Goal: Information Seeking & Learning: Learn about a topic

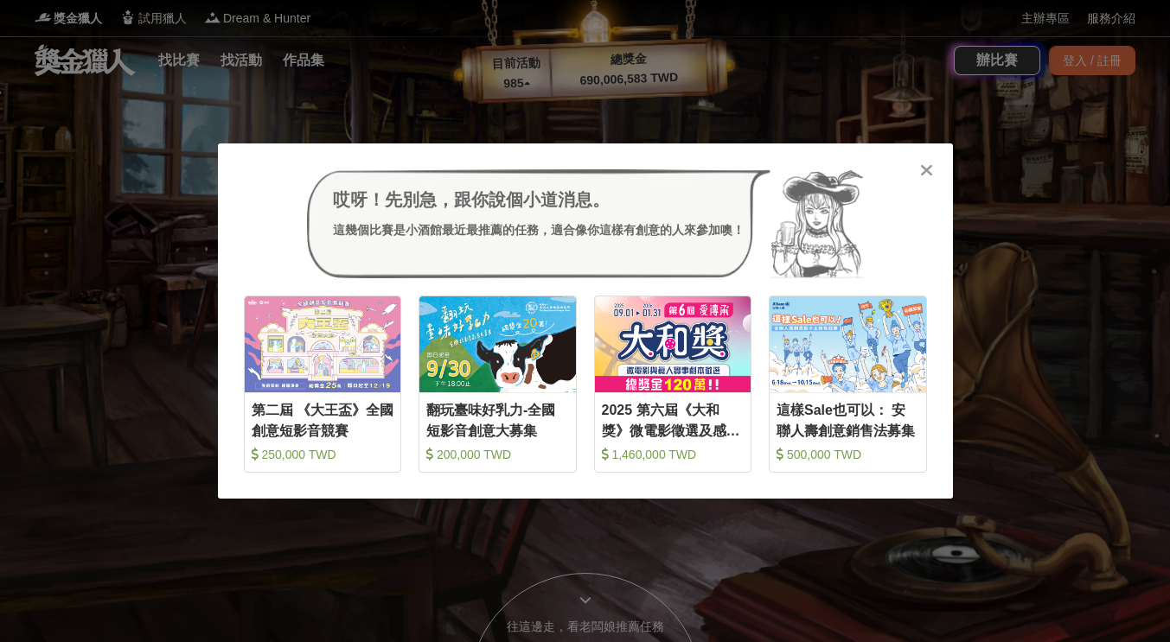
click at [921, 176] on icon at bounding box center [926, 170] width 13 height 17
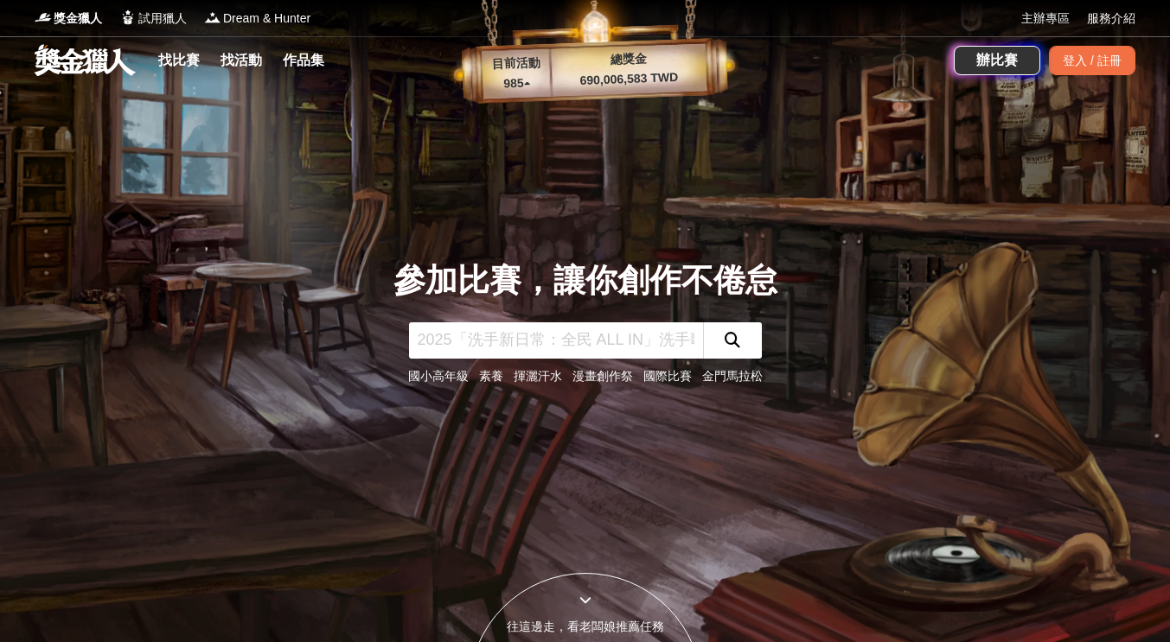
click at [173, 45] on div "找比賽 找活動 作品集" at bounding box center [244, 60] width 187 height 48
click at [169, 54] on link "找比賽" at bounding box center [178, 60] width 55 height 24
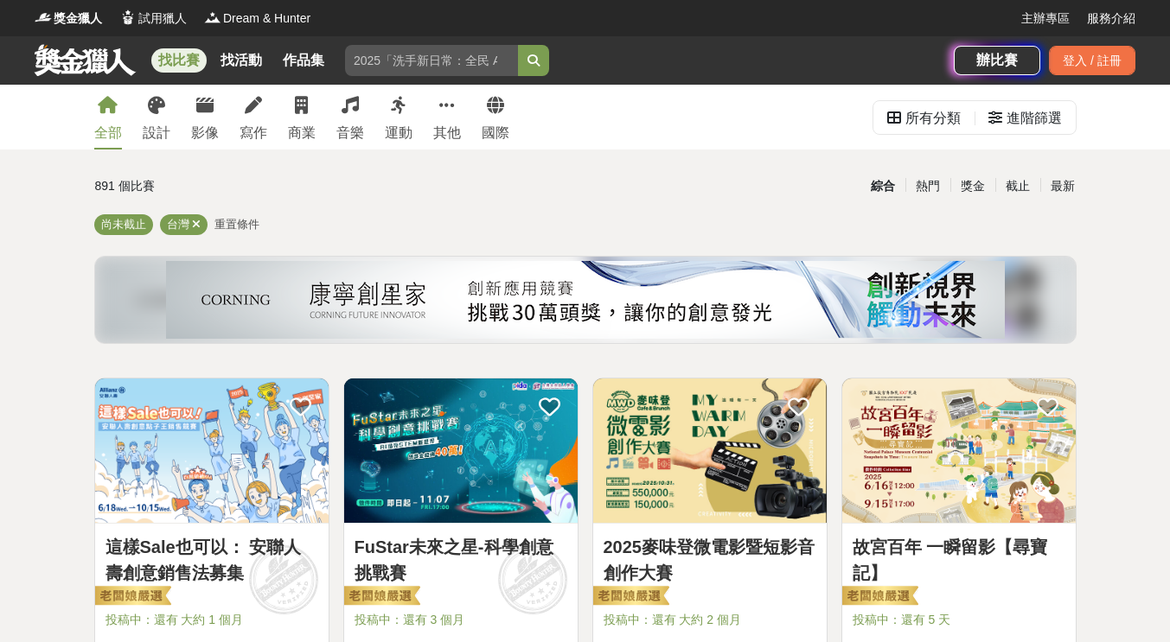
click at [1055, 189] on div "最新" at bounding box center [1062, 186] width 45 height 30
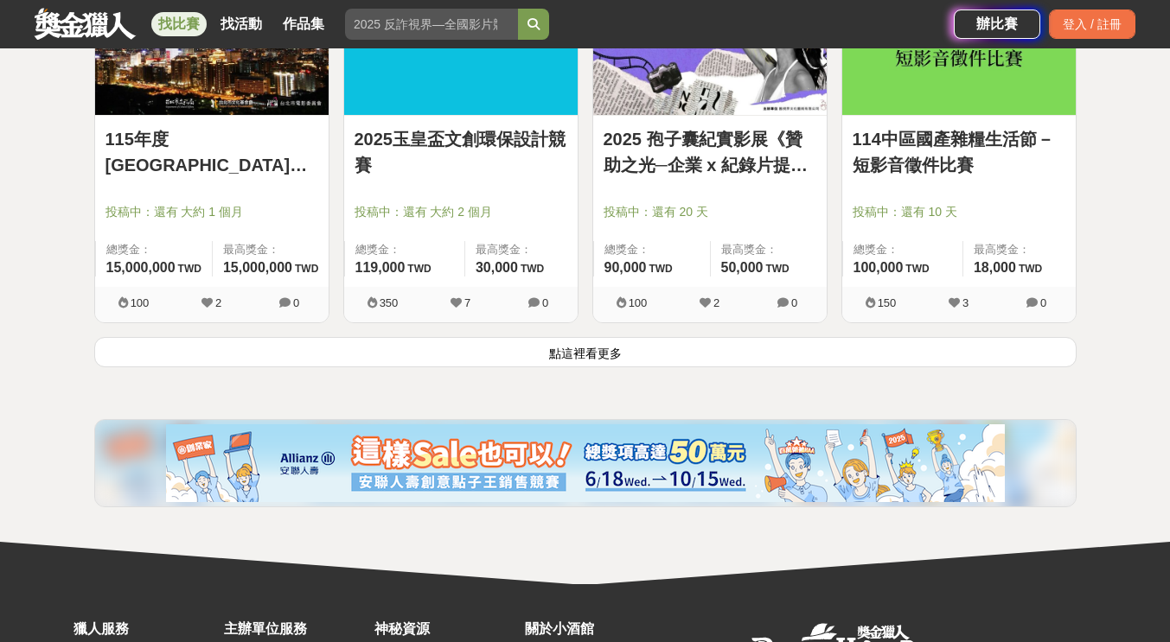
scroll to position [2246, 0]
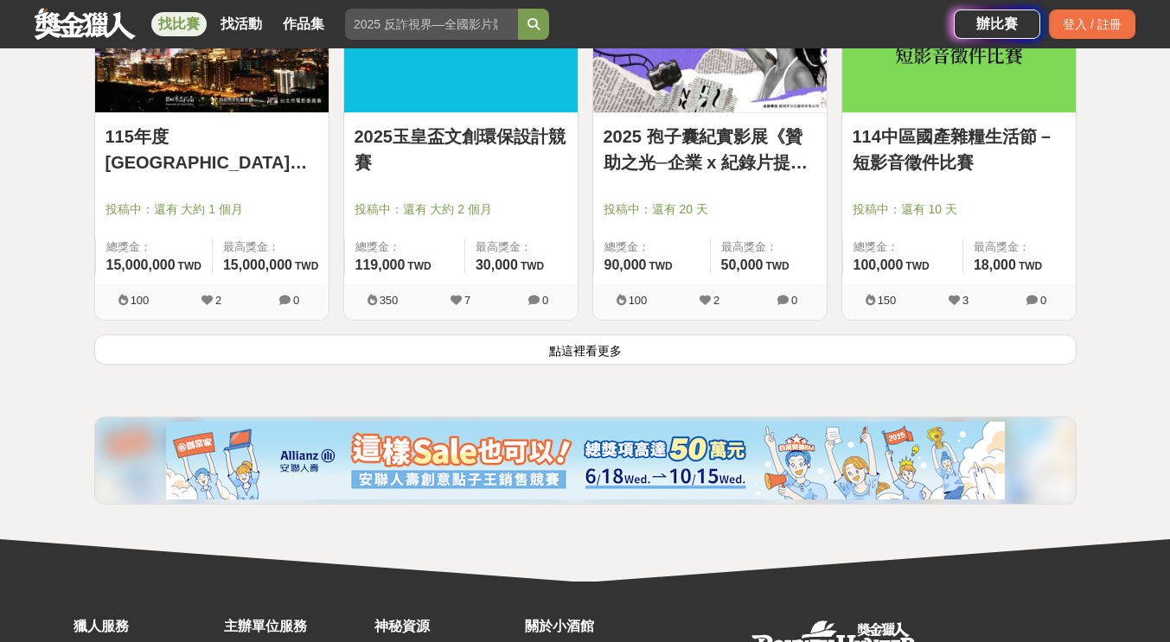
click at [636, 330] on div "2025 孢子囊紀實影展《贊助之光─企業 x 紀錄片提案大會》 投稿中：還有 20 天 總獎金： 90,000 90,000 TWD 最高獎金： 50,000…" at bounding box center [709, 150] width 249 height 367
click at [626, 335] on button "點這裡看更多" at bounding box center [585, 350] width 982 height 30
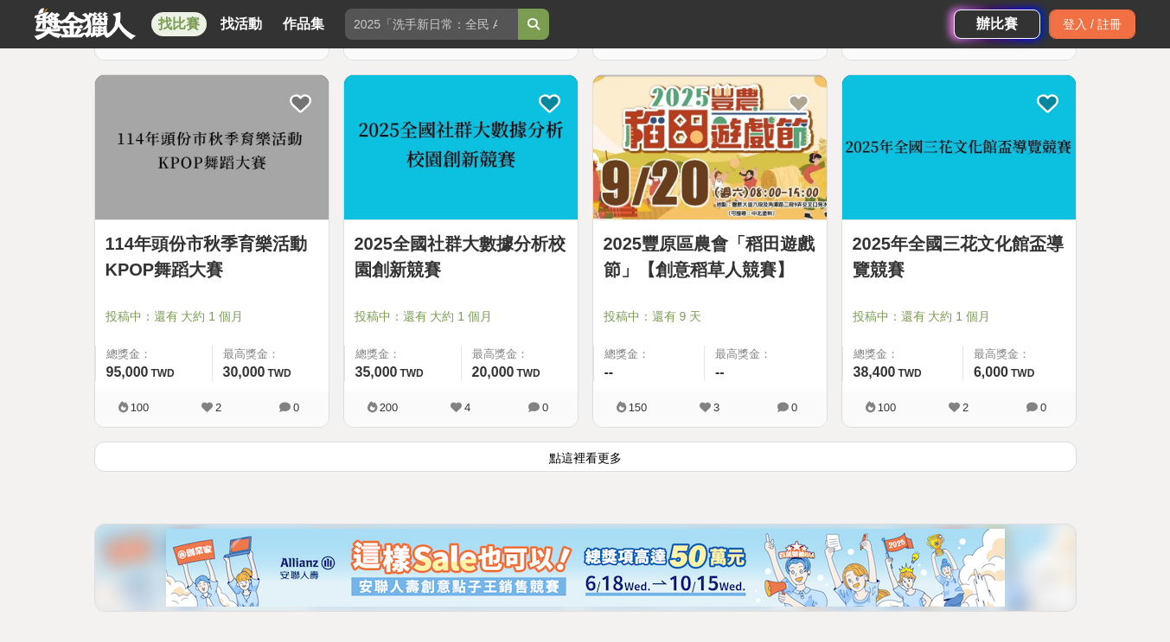
scroll to position [4570, 0]
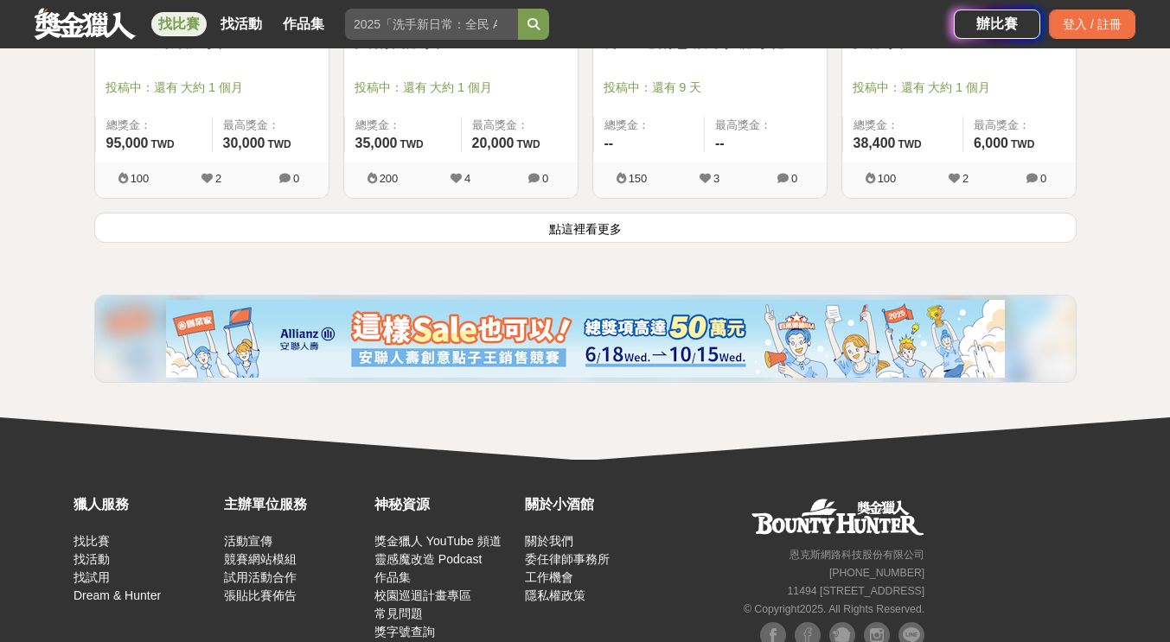
click at [570, 221] on button "點這裡看更多" at bounding box center [585, 228] width 982 height 30
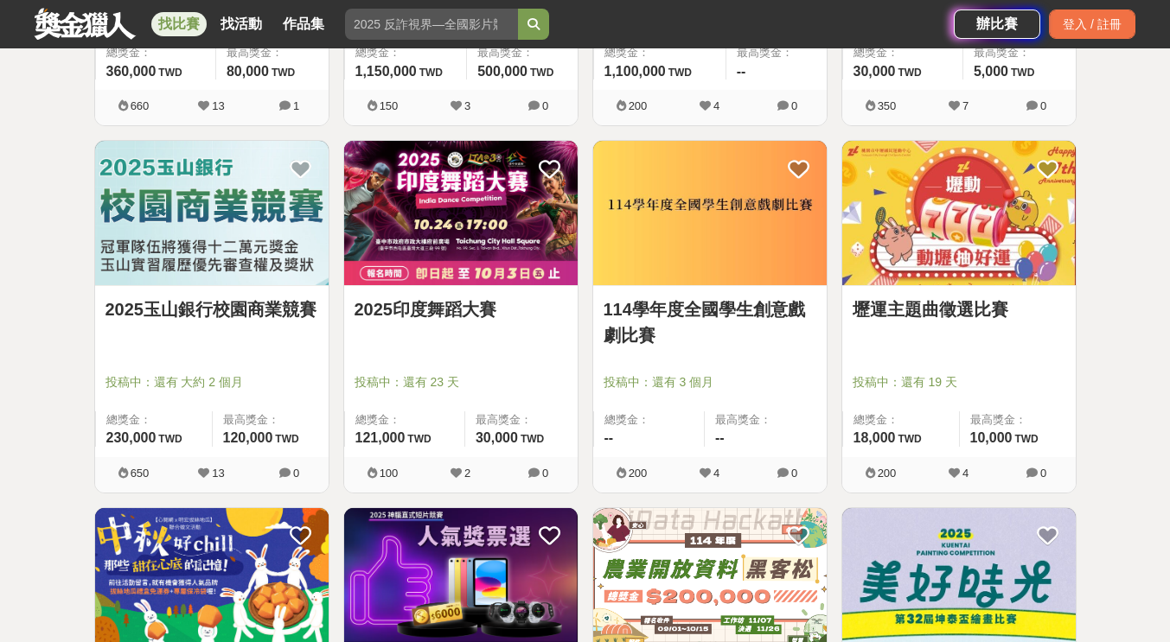
scroll to position [6112, 0]
